Goal: Information Seeking & Learning: Learn about a topic

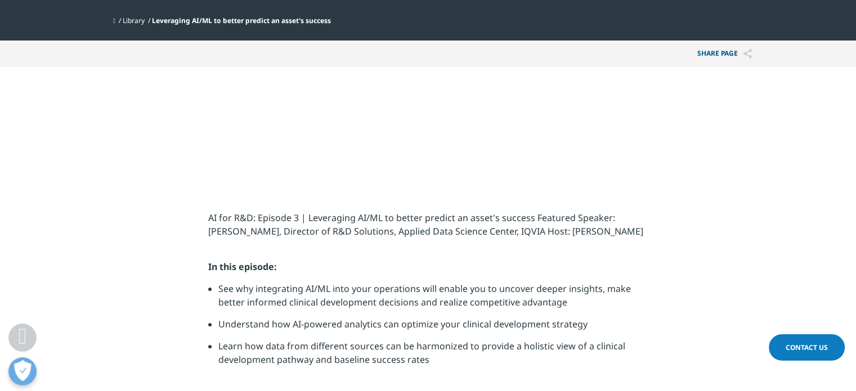
scroll to position [394, 0]
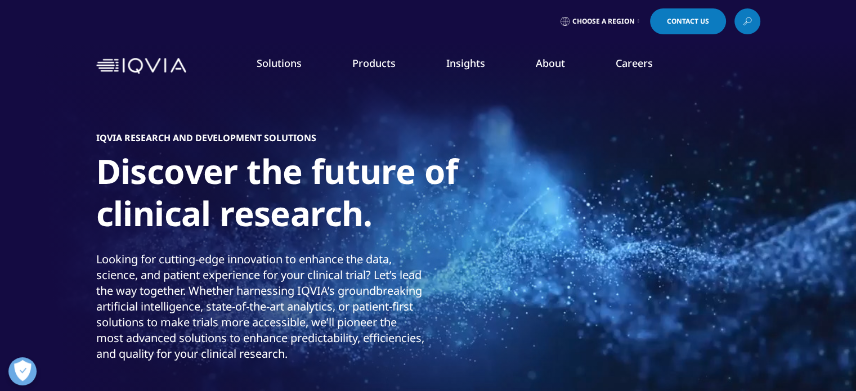
click at [92, 203] on link "Real World Evidence" at bounding box center [67, 203] width 79 height 11
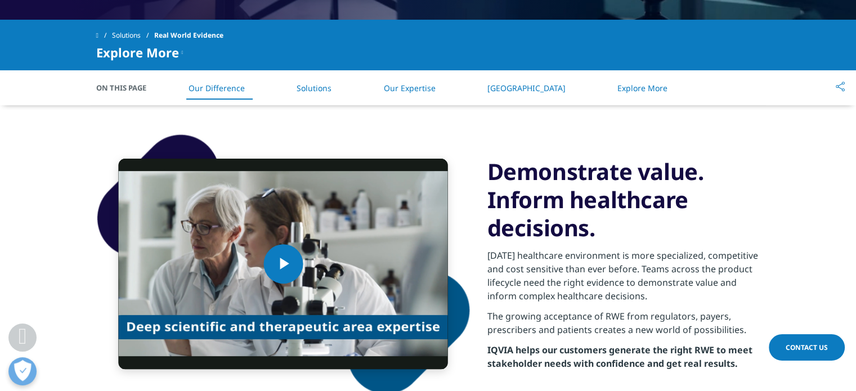
scroll to position [506, 0]
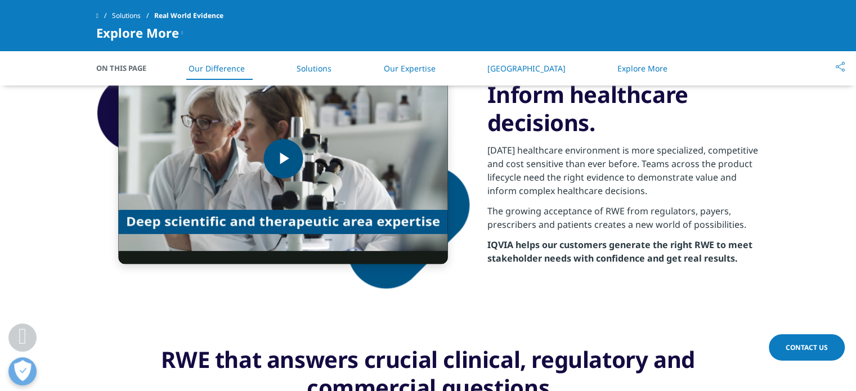
click at [283, 159] on span "Video Player" at bounding box center [283, 159] width 0 height 0
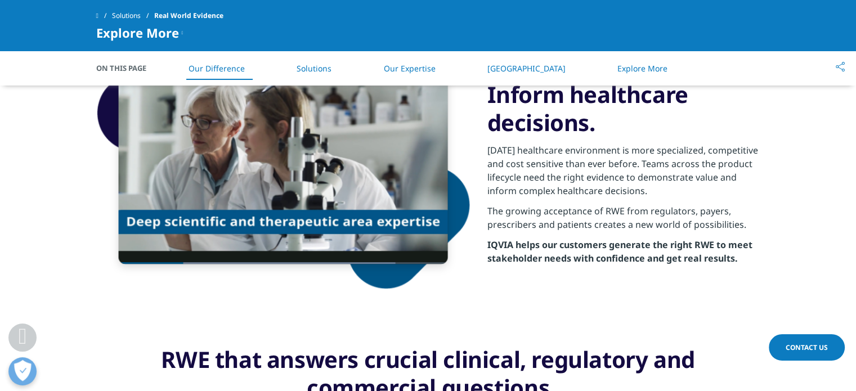
click at [340, 304] on div "Video Player is loading. Play Video Pause Skip Backward Skip Forward Mute Curre…" at bounding box center [428, 158] width 664 height 317
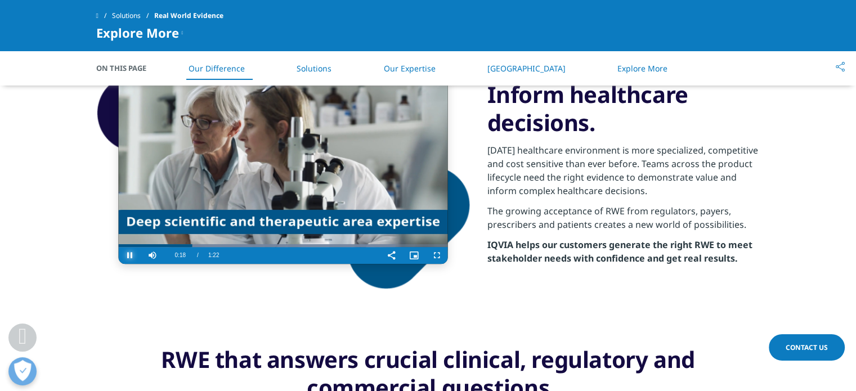
click at [130, 255] on span "Video Player" at bounding box center [130, 255] width 23 height 0
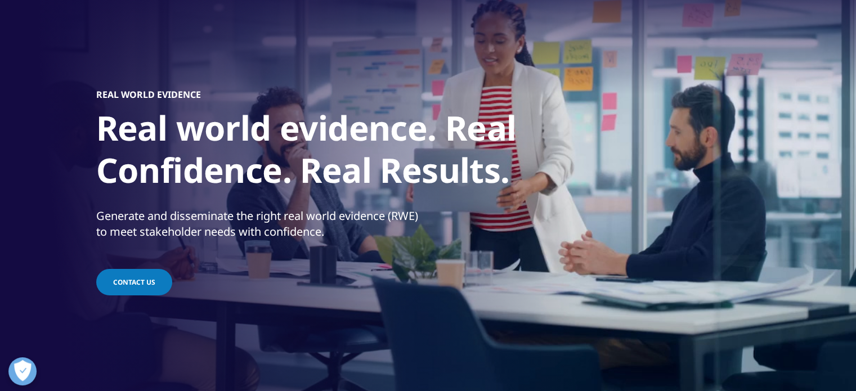
scroll to position [0, 0]
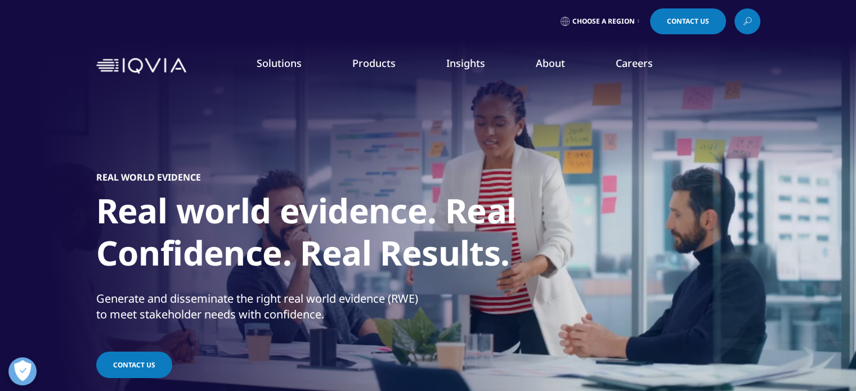
click at [80, 227] on link "Commercialization" at bounding box center [64, 224] width 73 height 11
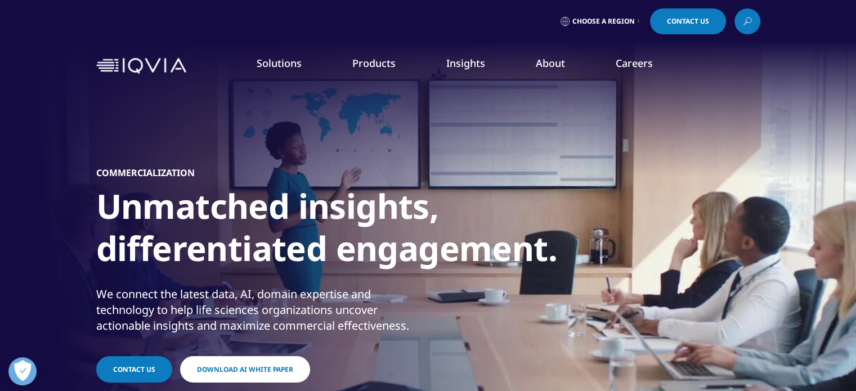
click at [85, 246] on link "Safety & Regulatory Compliance" at bounding box center [90, 245] width 124 height 11
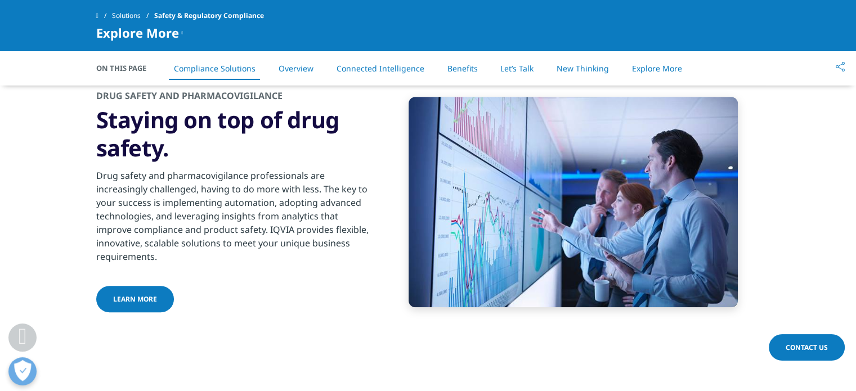
scroll to position [506, 0]
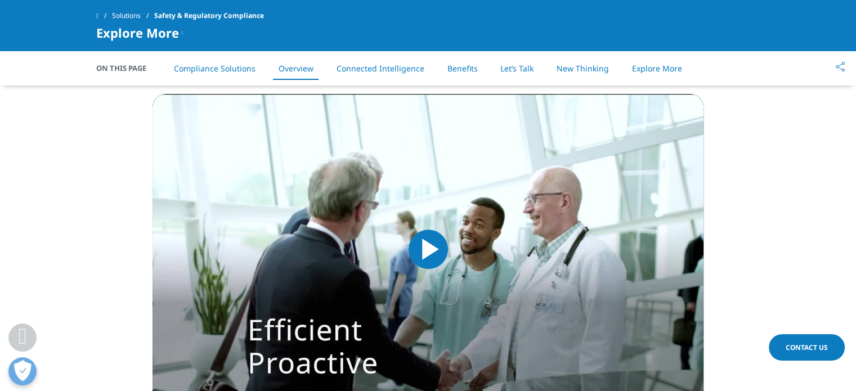
click at [428, 249] on span "Video Player" at bounding box center [428, 249] width 0 height 0
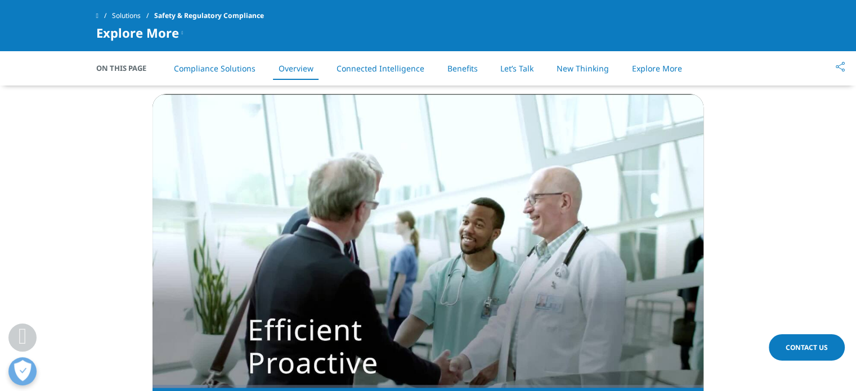
scroll to position [913, 0]
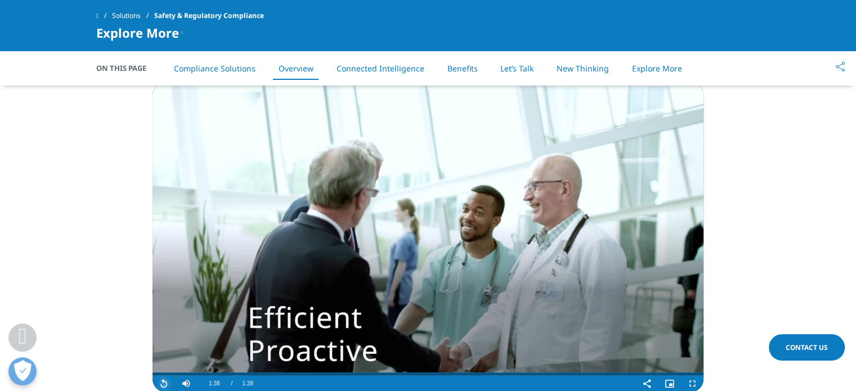
click at [169, 384] on span "Video Player" at bounding box center [164, 384] width 23 height 0
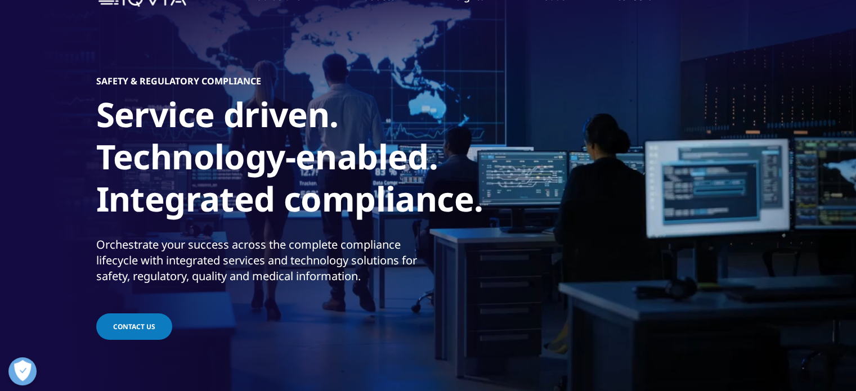
scroll to position [0, 0]
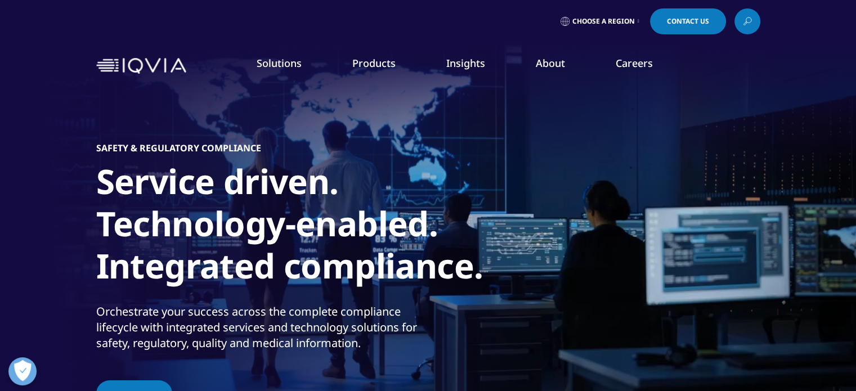
click at [58, 267] on link "Technologies" at bounding box center [53, 267] width 51 height 11
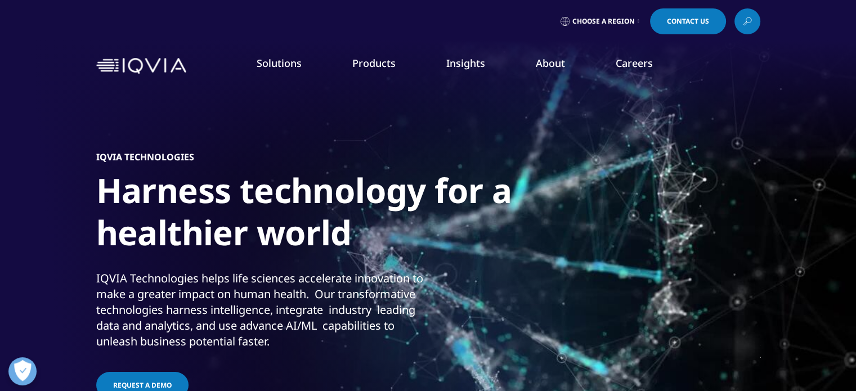
click at [351, 246] on h1 "Harness technology for a healthier world" at bounding box center [307, 214] width 422 height 91
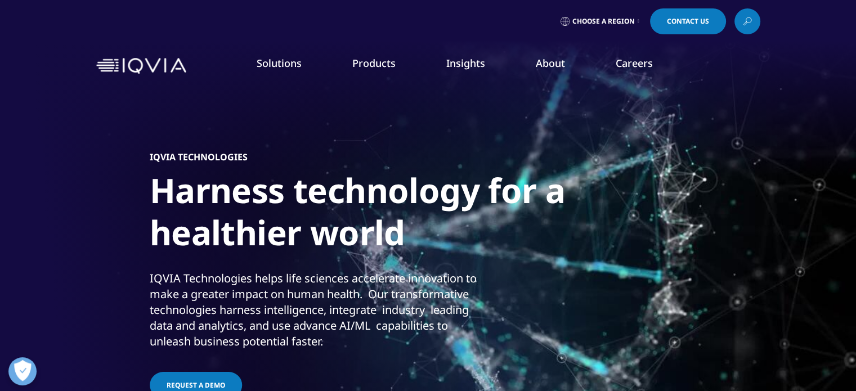
click at [186, 182] on h1 "Harness technology for a healthier world" at bounding box center [361, 214] width 422 height 91
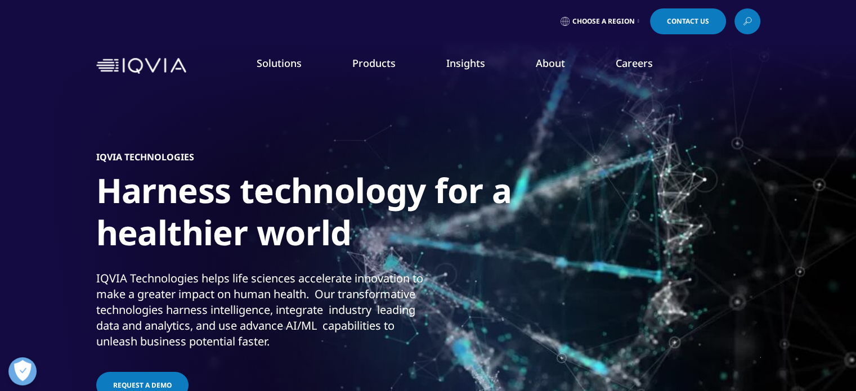
click at [164, 198] on h1 "Harness technology for a healthier world" at bounding box center [307, 214] width 422 height 91
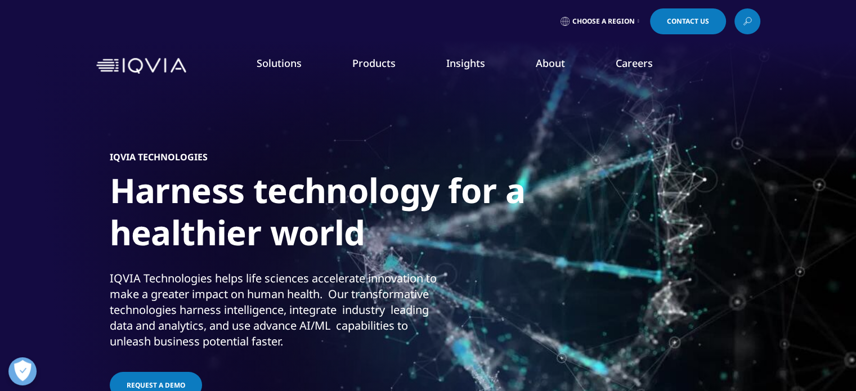
click at [113, 201] on h1 "Harness technology for a healthier world" at bounding box center [321, 214] width 422 height 91
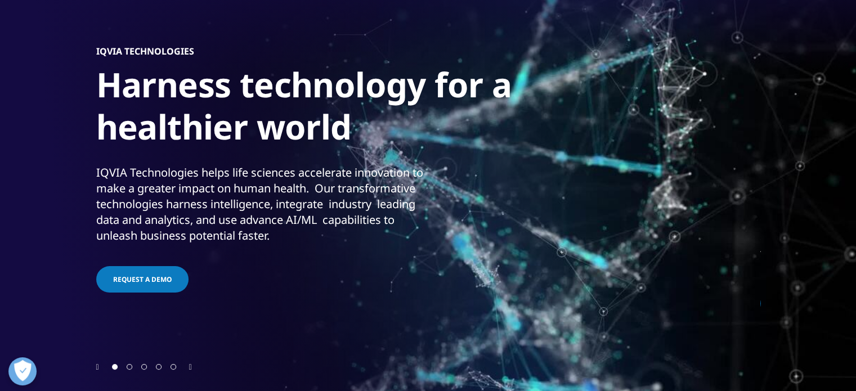
scroll to position [113, 0]
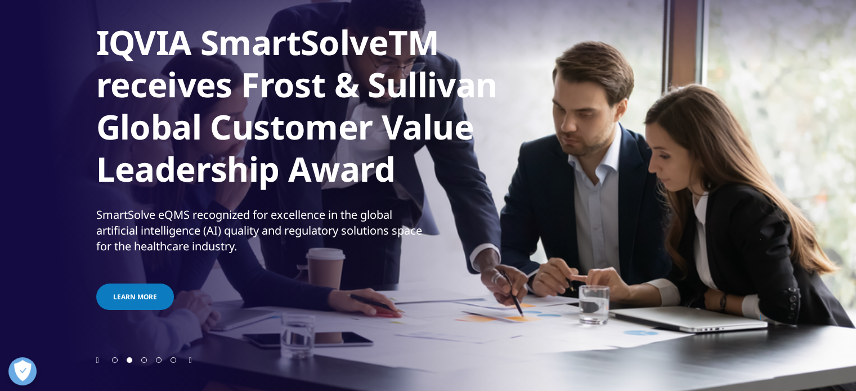
click at [95, 366] on div "Video Player is loading. Play Video Pause Skip Backward Skip Forward Unmute Cur…" at bounding box center [428, 140] width 856 height 506
click at [100, 360] on div at bounding box center [428, 360] width 664 height 11
click at [98, 361] on icon "Previous slide" at bounding box center [97, 361] width 3 height 8
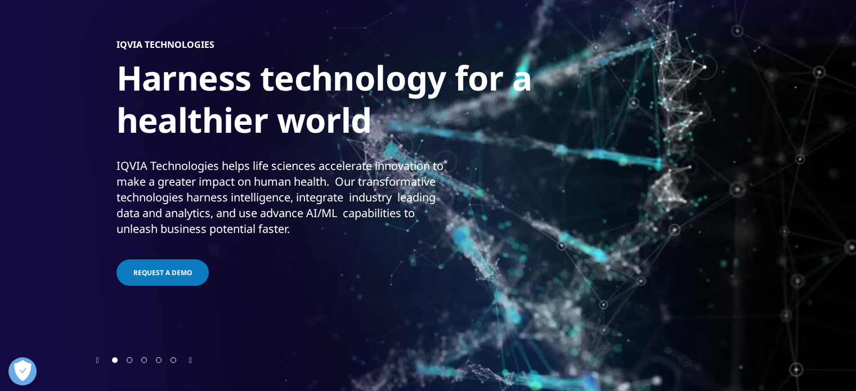
click at [373, 239] on div "IQVIA TECHNOLOGIES Harness technology for a healthier world IQVIA Technologies …" at bounding box center [448, 163] width 664 height 383
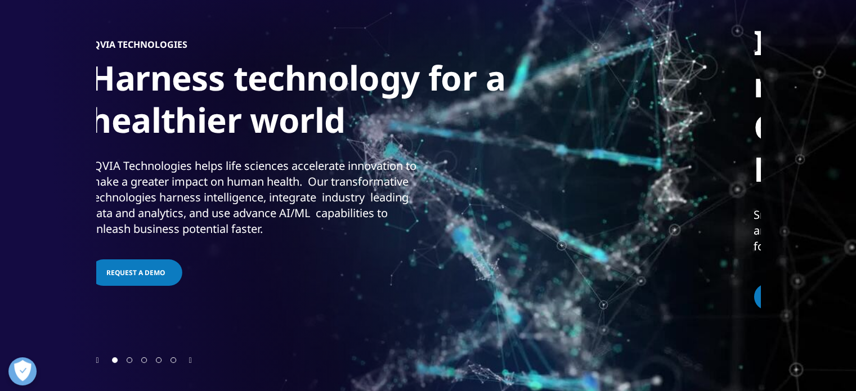
click at [104, 173] on div "IQVIA Technologies helps life sciences accelerate innovation to make a greater …" at bounding box center [253, 197] width 329 height 79
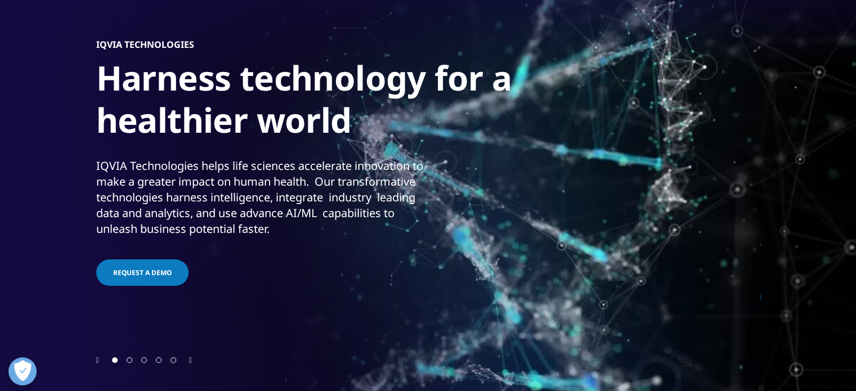
click at [144, 224] on div "IQVIA Technologies helps life sciences accelerate innovation to make a greater …" at bounding box center [260, 197] width 329 height 79
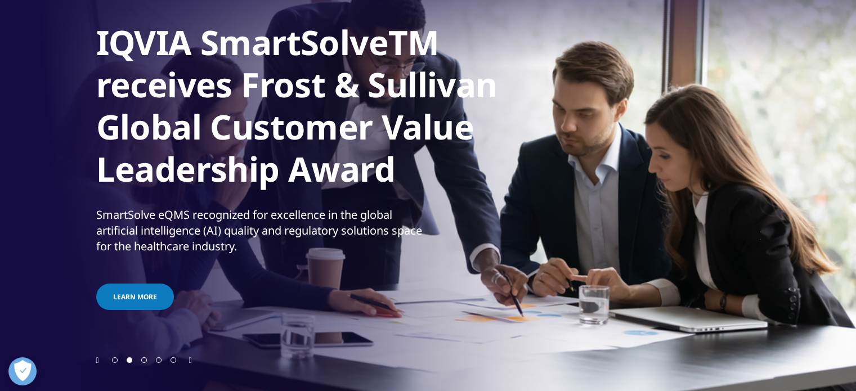
click at [192, 361] on icon "Next slide" at bounding box center [190, 361] width 3 height 8
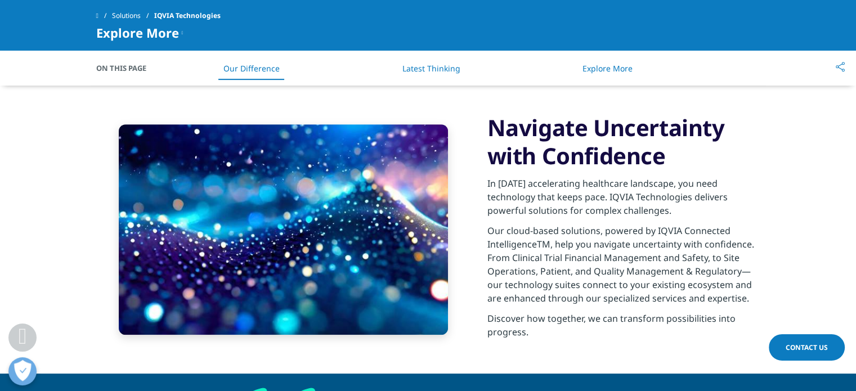
scroll to position [504, 0]
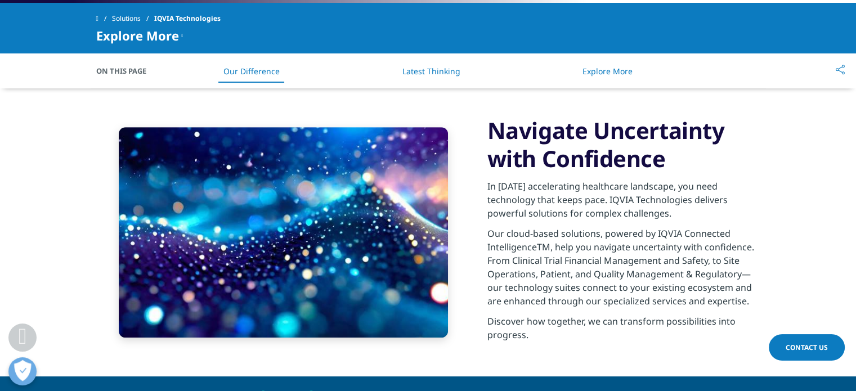
drag, startPoint x: 484, startPoint y: 236, endPoint x: 755, endPoint y: 308, distance: 280.3
click at [755, 308] on div "Navigate Uncertainty with Confidence In [DATE] accelerating healthcare landscap…" at bounding box center [428, 232] width 664 height 288
copy p "Our cloud-based solutions, powered by IQVIA Connected IntelligenceTM, help you …"
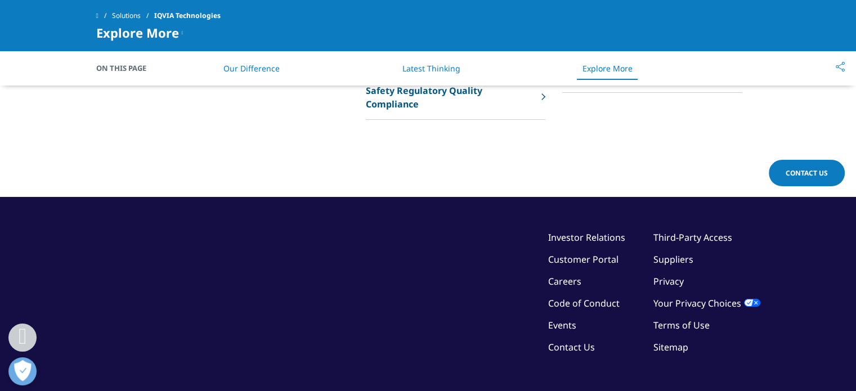
scroll to position [2699, 0]
